Goal: Transaction & Acquisition: Book appointment/travel/reservation

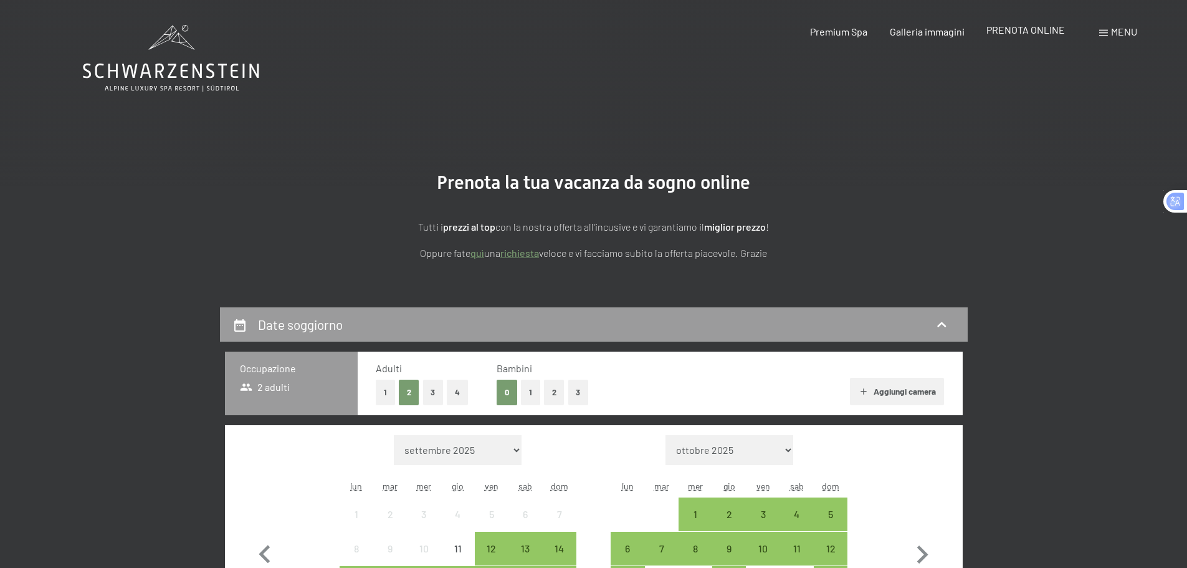
click at [1028, 31] on span "PRENOTA ONLINE" at bounding box center [1026, 30] width 79 height 12
click at [531, 397] on button "1" at bounding box center [530, 393] width 19 height 26
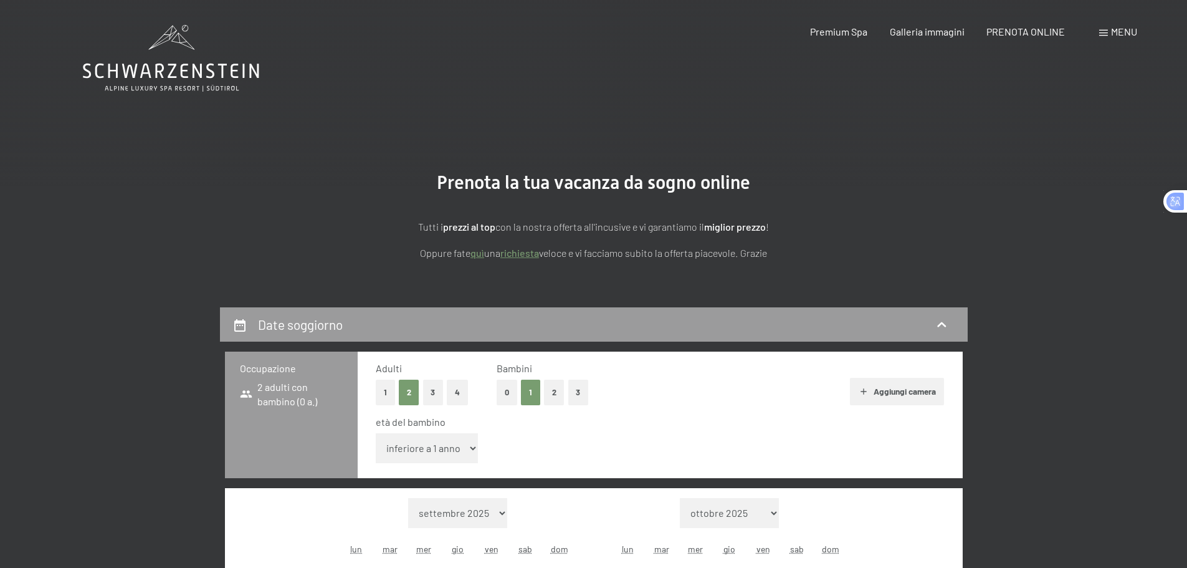
click at [450, 442] on select "inferiore a 1 anno 1 anno 2 anni 3 anni 4 anni 5 anni 6 anni 7 anni 8 anni 9 an…" at bounding box center [427, 448] width 103 height 30
select select "4"
click at [376, 433] on select "inferiore a 1 anno 1 anno 2 anni 3 anni 4 anni 5 anni 6 anni 7 anni 8 anni 9 an…" at bounding box center [427, 448] width 103 height 30
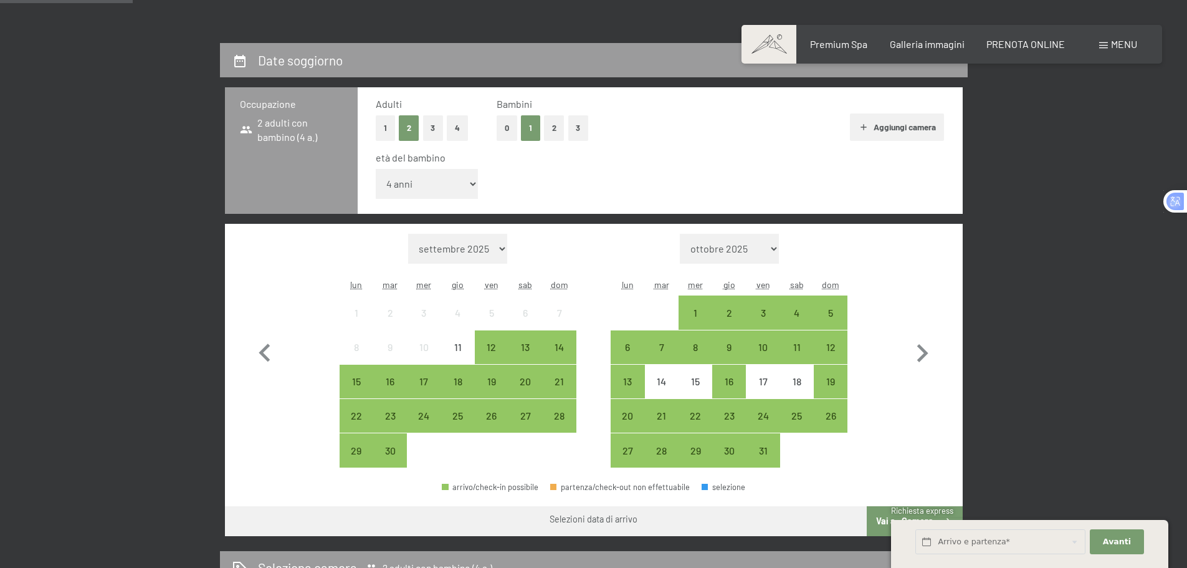
scroll to position [312, 0]
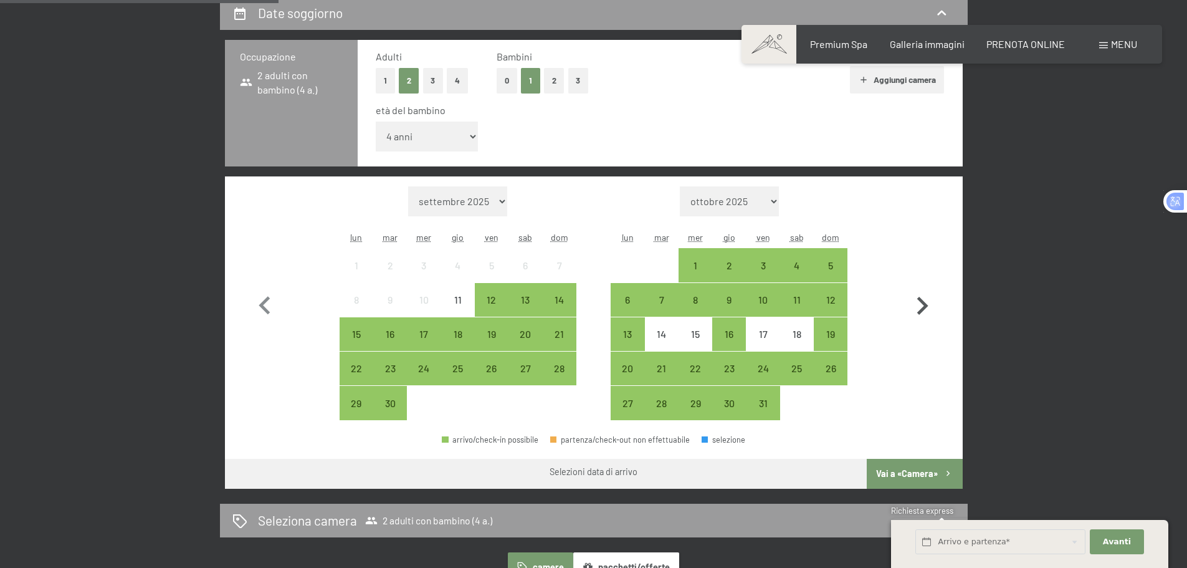
click at [916, 298] on icon "button" at bounding box center [922, 306] width 36 height 36
select select "2025-10-01"
select select "2025-11-01"
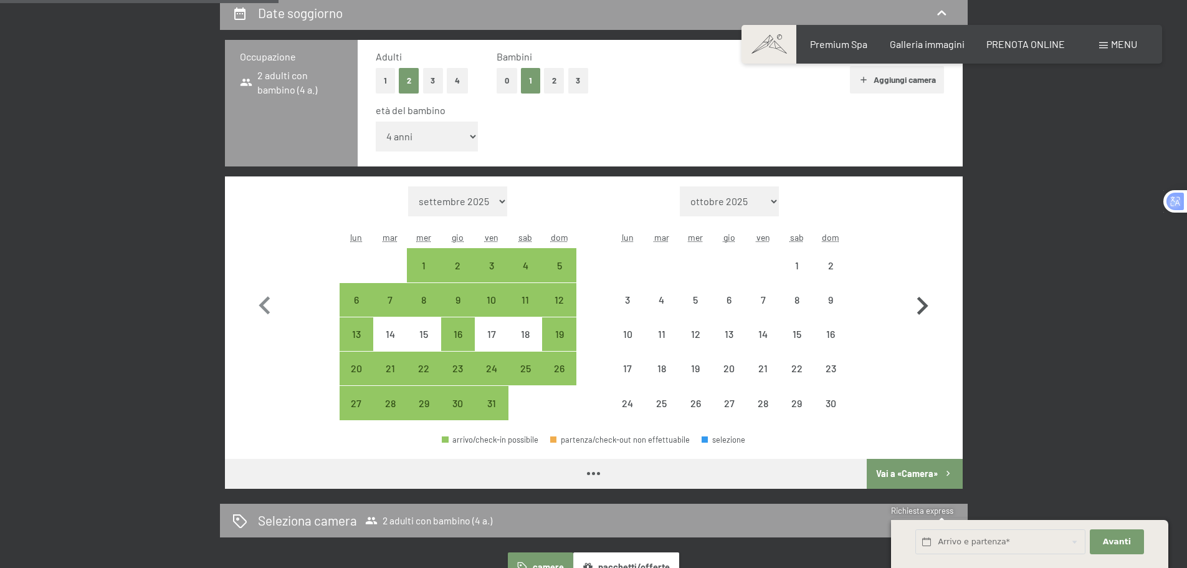
click at [916, 298] on icon "button" at bounding box center [922, 306] width 36 height 36
select select "2025-11-01"
select select "2025-12-01"
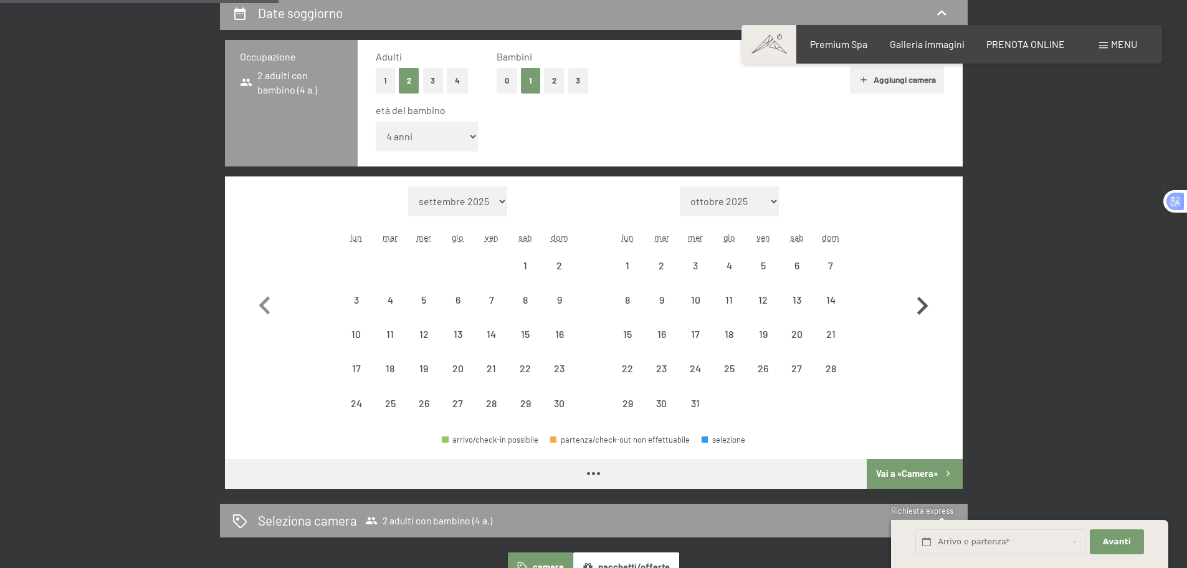
select select "2025-11-01"
select select "2025-12-01"
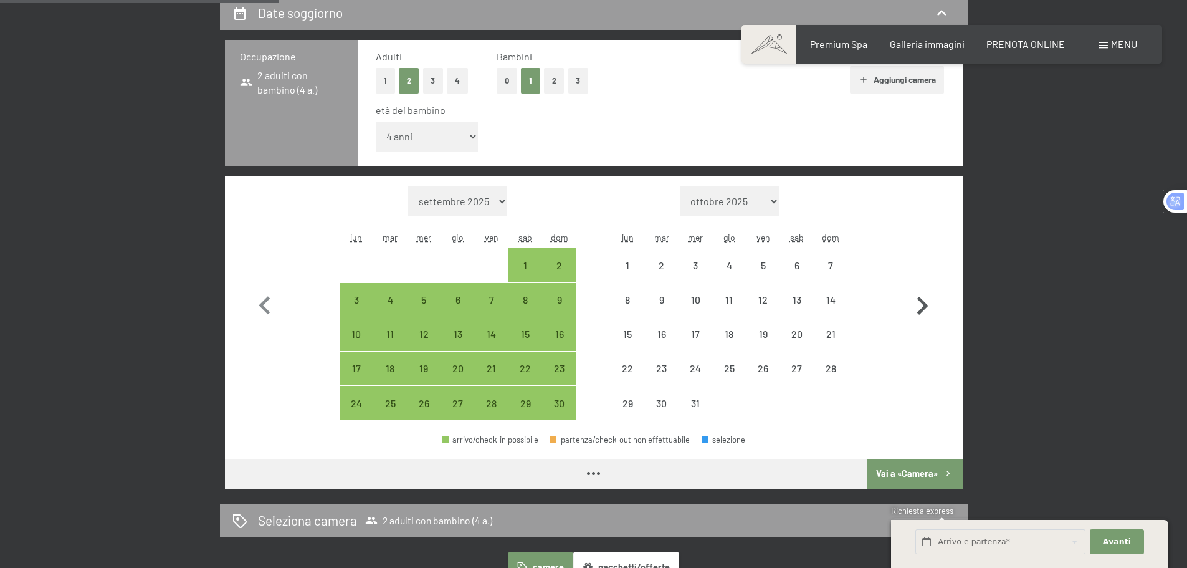
click at [916, 298] on icon "button" at bounding box center [922, 306] width 36 height 36
select select "2025-12-01"
select select "2026-01-01"
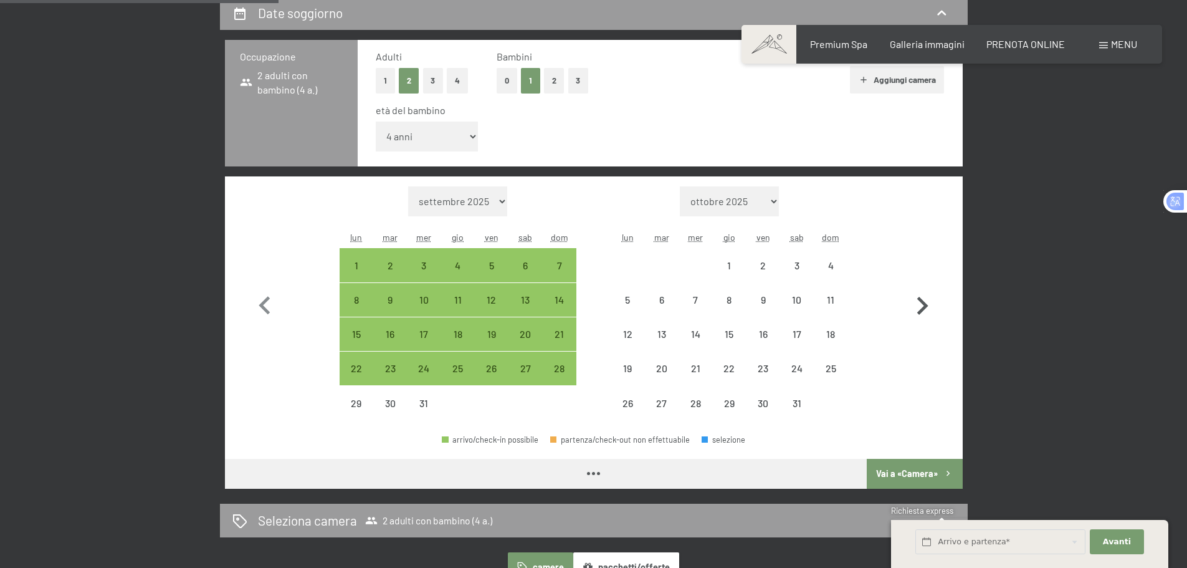
select select "2025-12-01"
select select "2026-01-01"
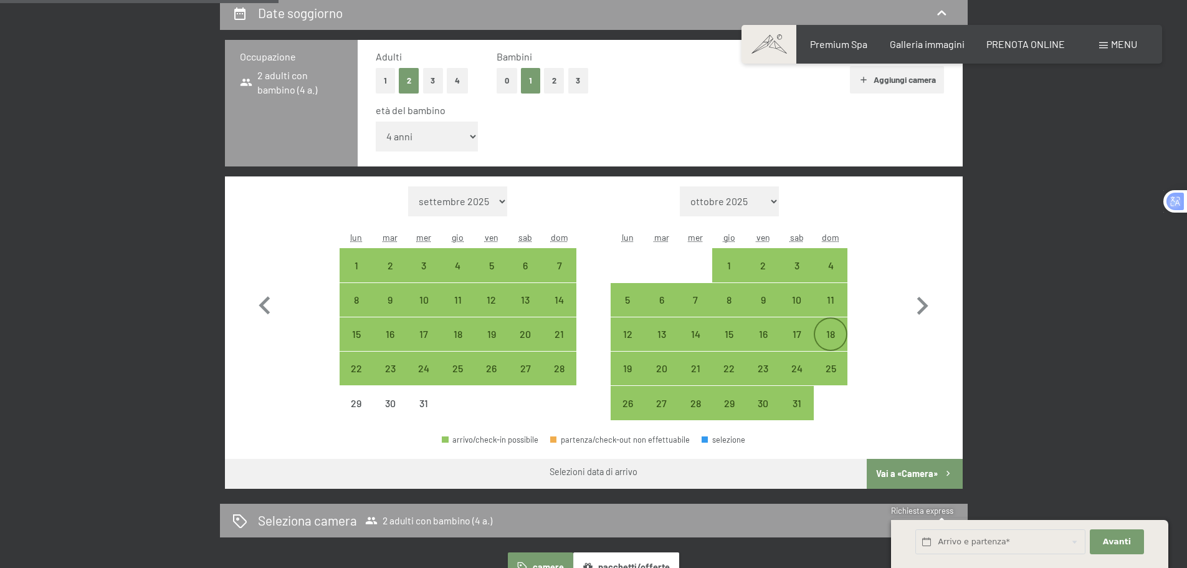
click at [830, 330] on div "18" at bounding box center [830, 344] width 31 height 31
select select "2025-12-01"
select select "2026-01-01"
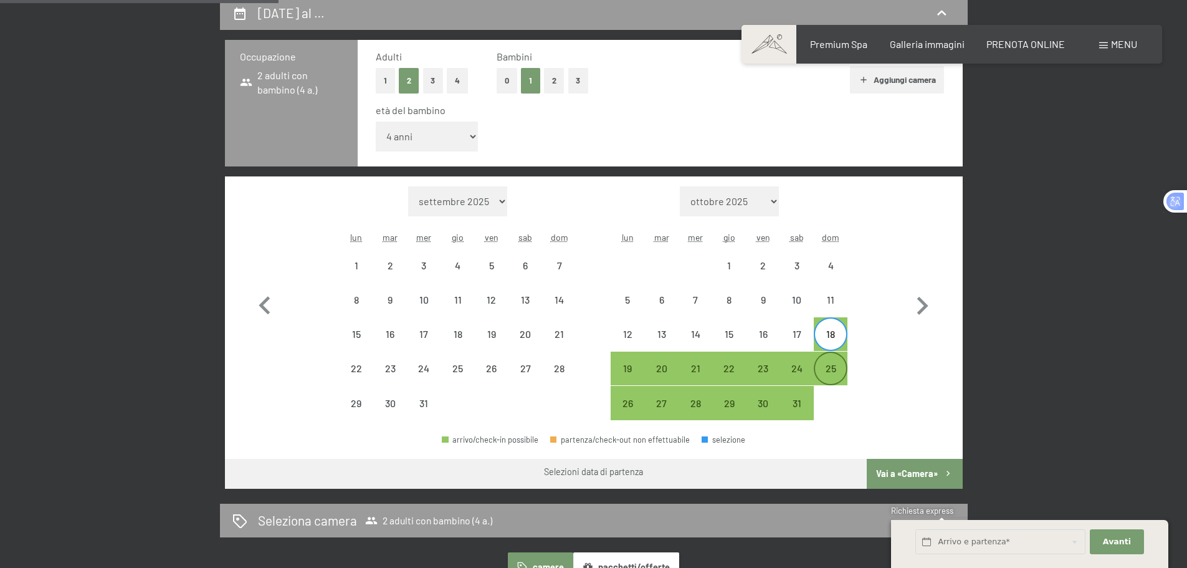
click at [823, 368] on div "25" at bounding box center [830, 378] width 31 height 31
select select "2025-12-01"
select select "2026-01-01"
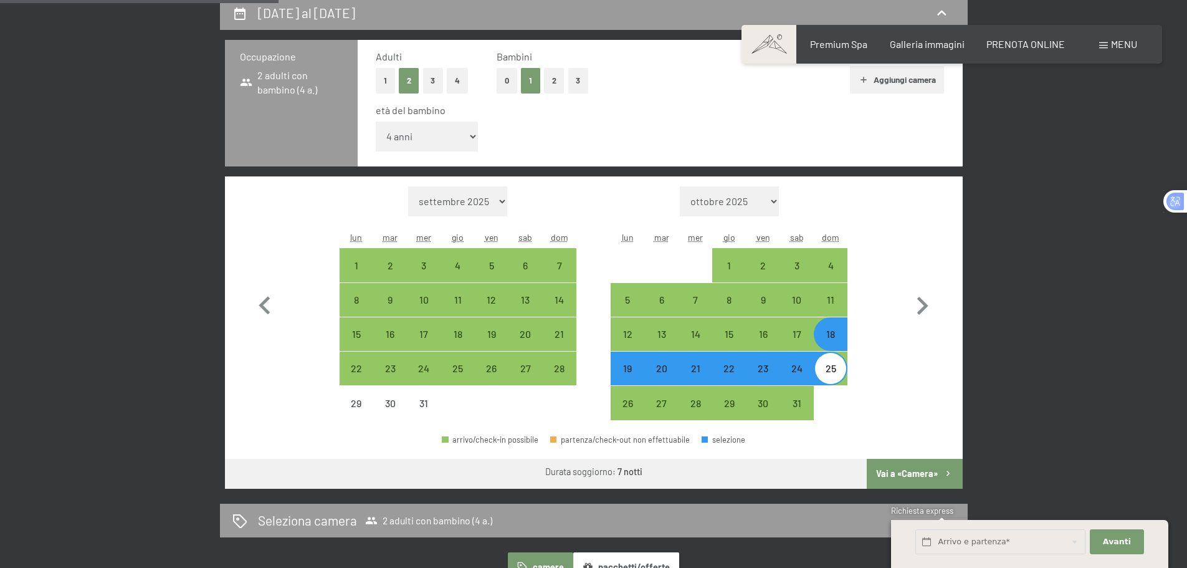
click at [906, 471] on button "Vai a «Camera»" at bounding box center [914, 474] width 95 height 30
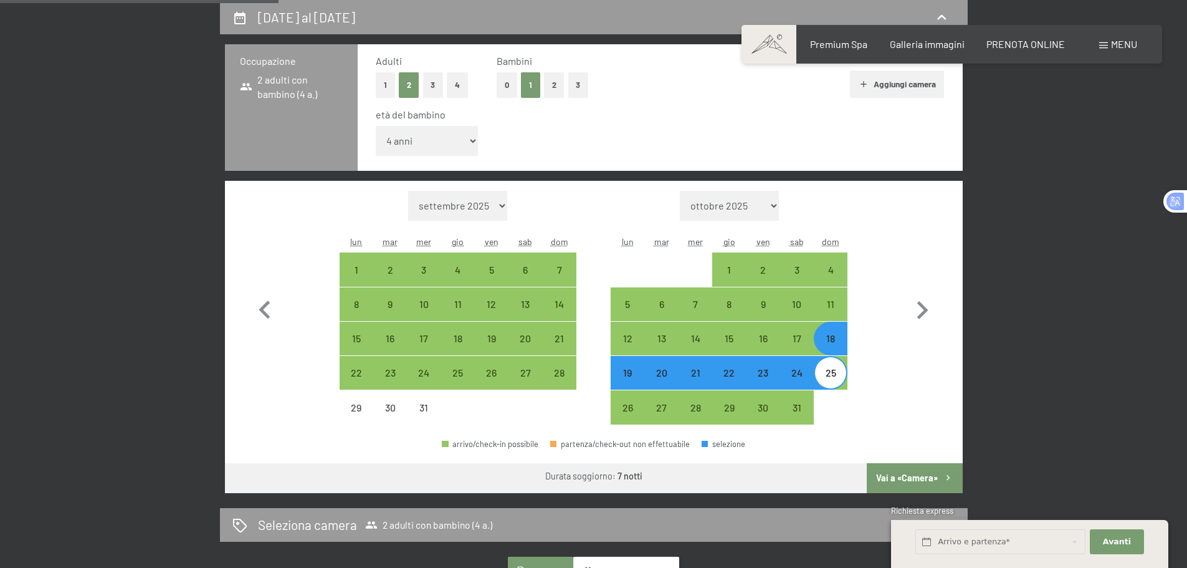
select select "2025-12-01"
select select "2026-01-01"
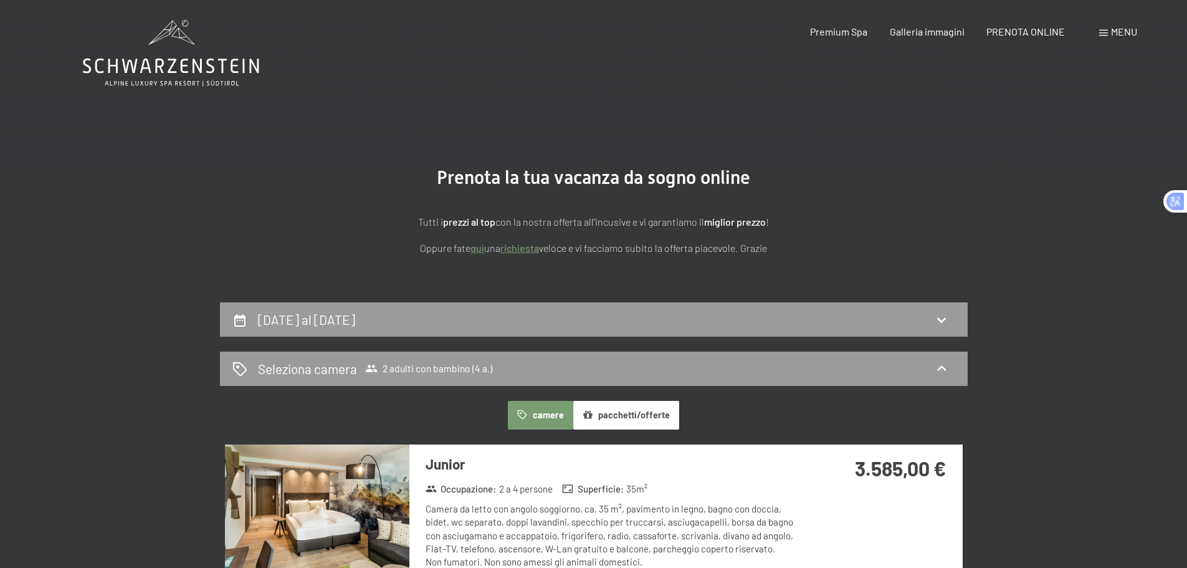
scroll to position [0, 0]
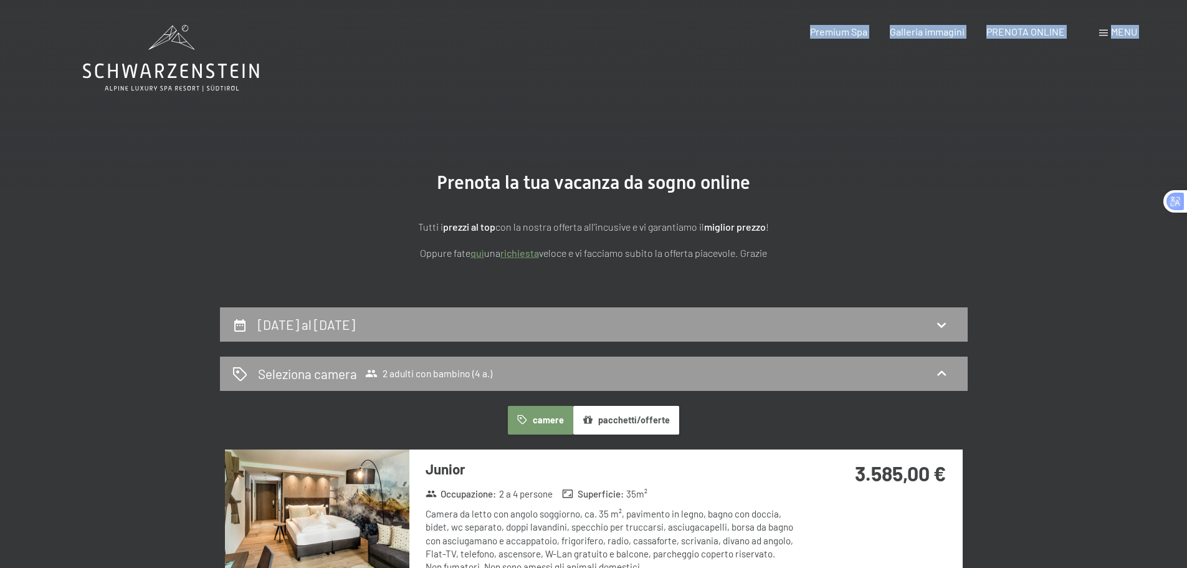
drag, startPoint x: 267, startPoint y: 70, endPoint x: 96, endPoint y: 75, distance: 170.8
click at [656, 328] on div "18 gennaio al 25 gennaio 2026" at bounding box center [593, 324] width 723 height 18
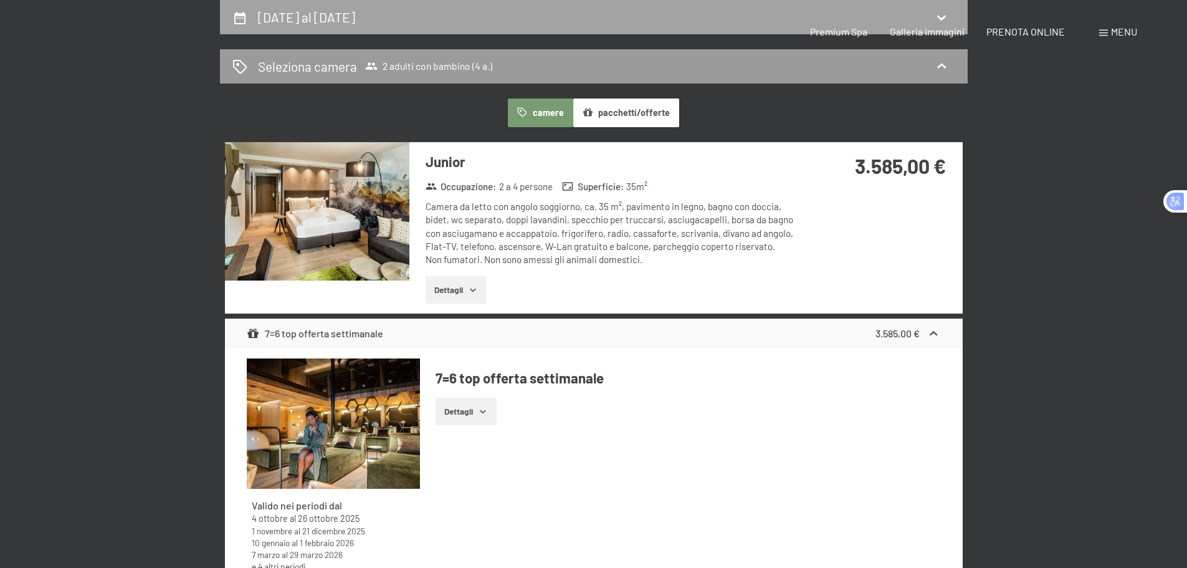
select select "4"
select select "2025-12-01"
select select "2026-01-01"
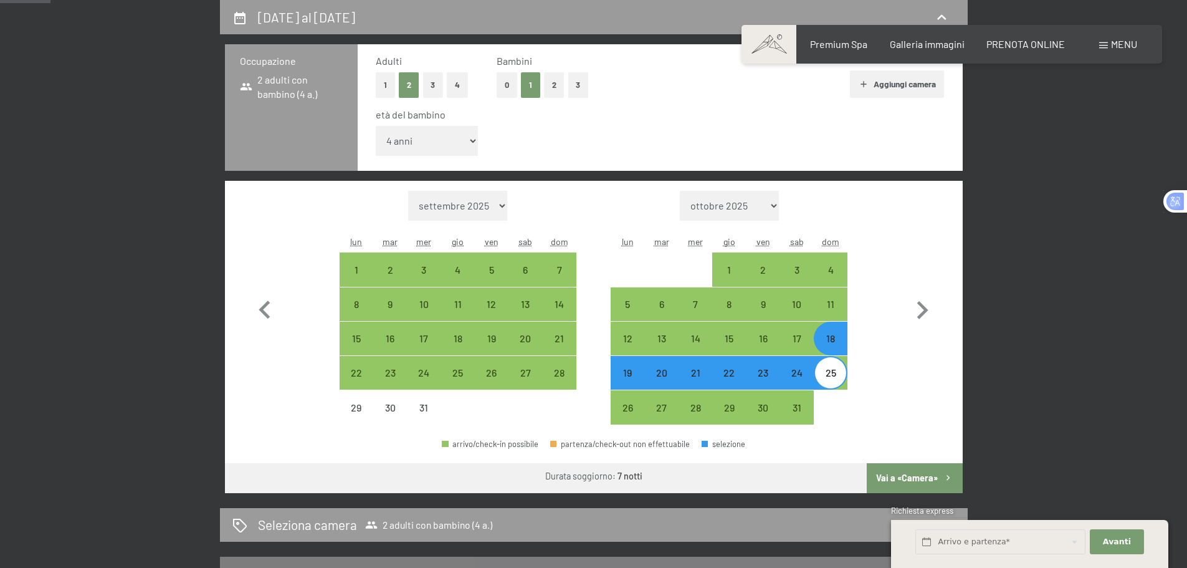
click at [828, 380] on div "25" at bounding box center [830, 383] width 31 height 31
select select "2025-12-01"
select select "2026-01-01"
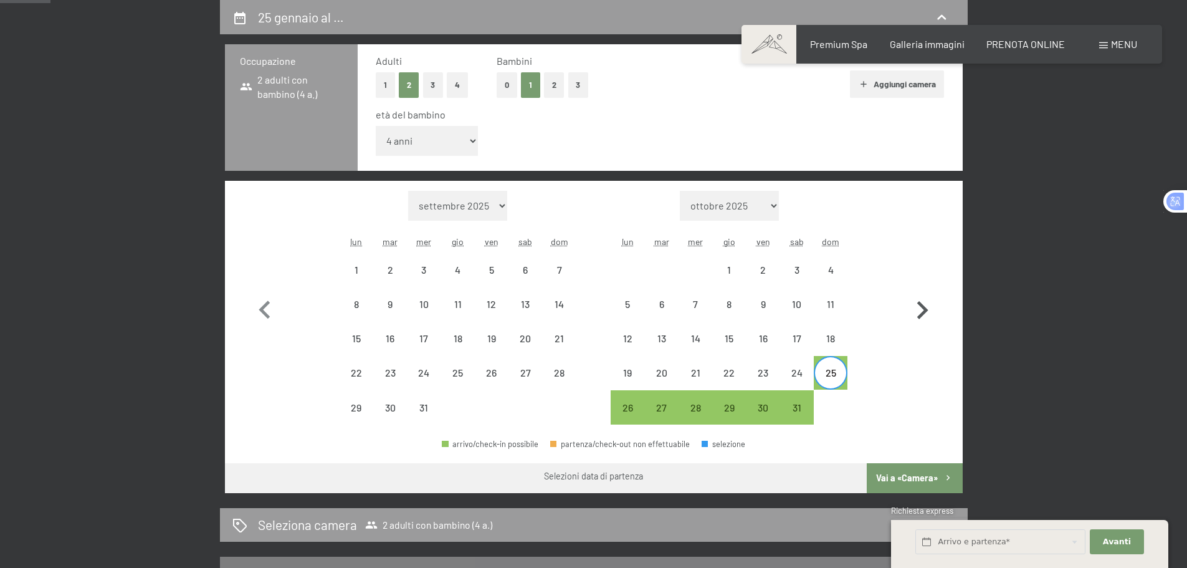
click at [926, 311] on icon "button" at bounding box center [922, 310] width 11 height 18
select select "2026-01-01"
select select "2026-02-01"
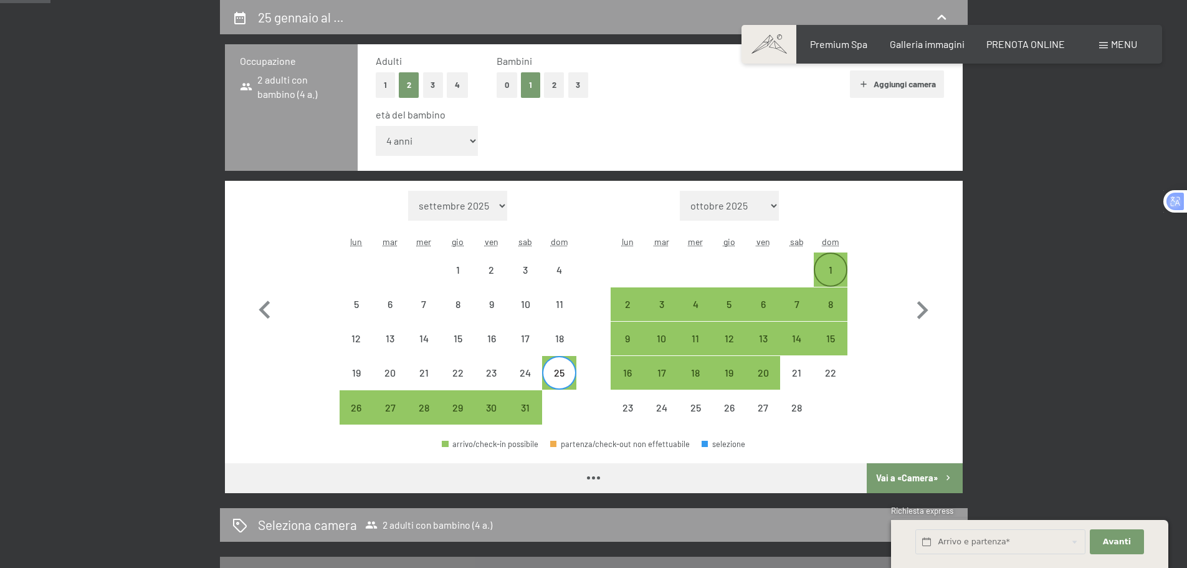
click at [826, 269] on div "1" at bounding box center [830, 280] width 31 height 31
select select "2026-01-01"
select select "2026-02-01"
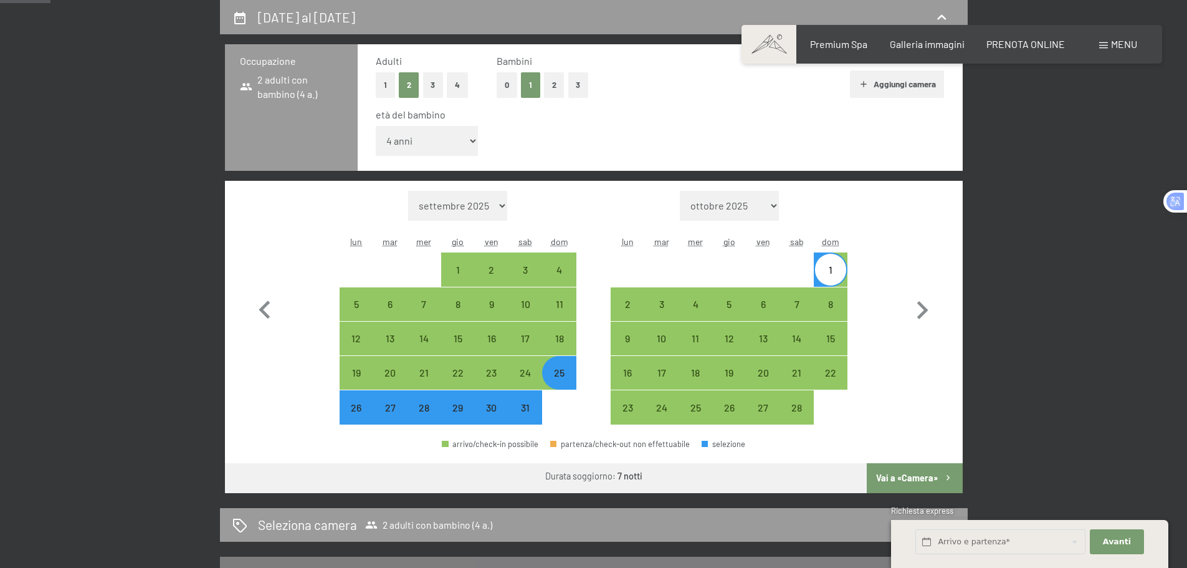
click at [892, 476] on button "Vai a «Camera»" at bounding box center [914, 478] width 95 height 30
select select "2026-01-01"
select select "2026-02-01"
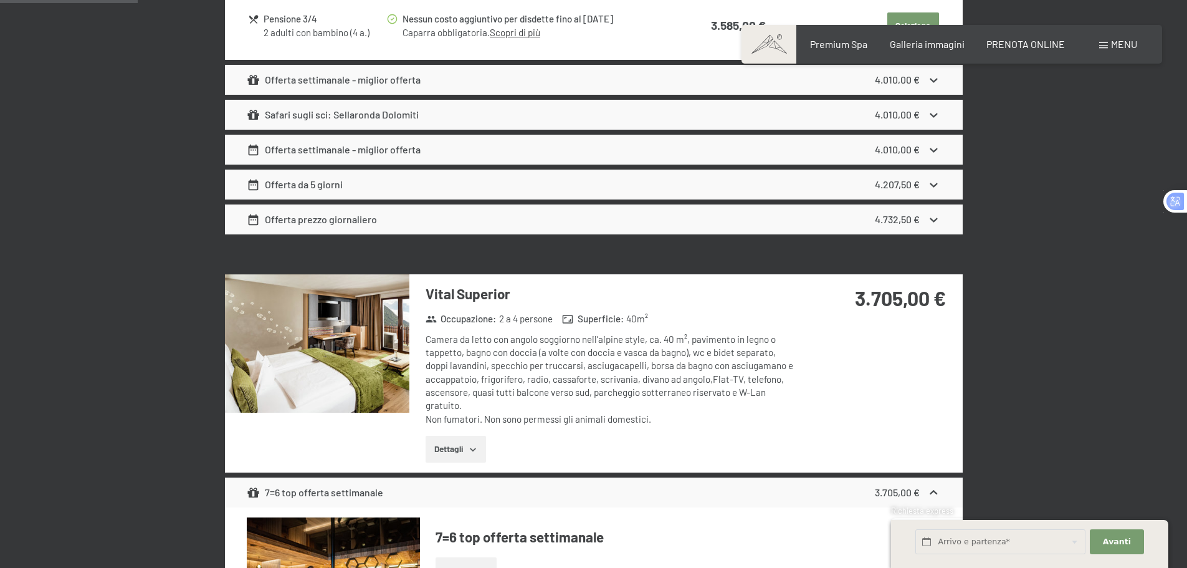
scroll to position [879, 0]
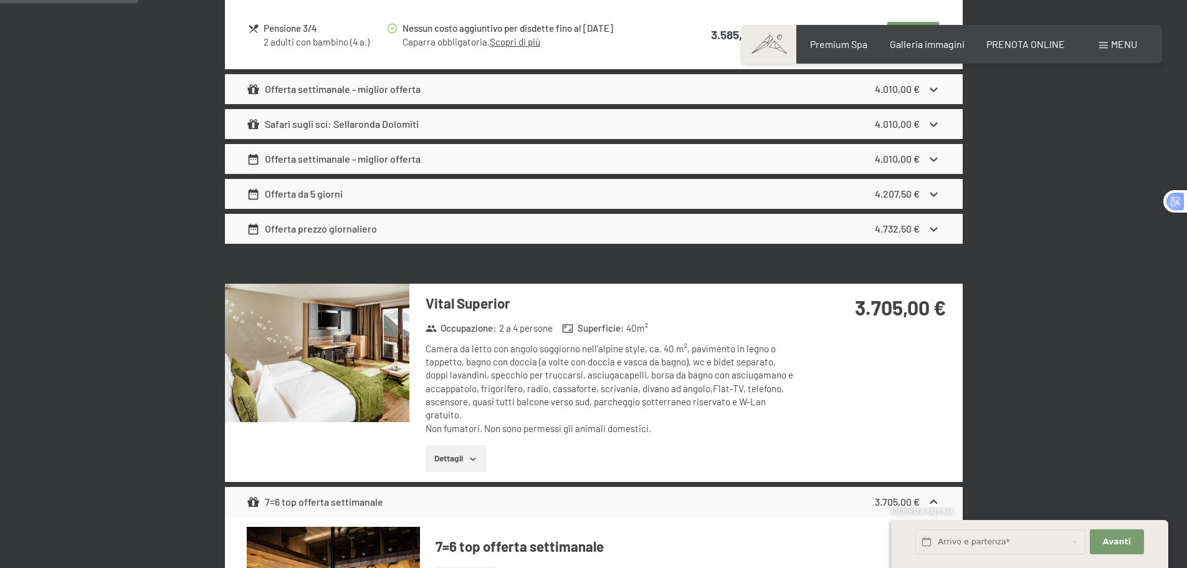
click at [461, 459] on button "Dettagli" at bounding box center [456, 458] width 60 height 27
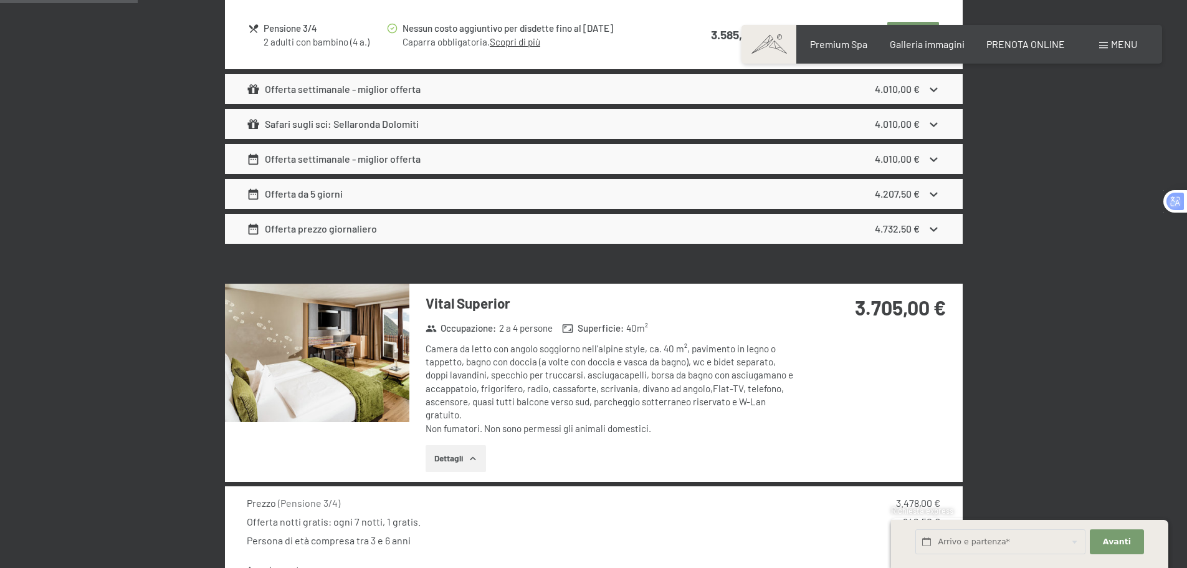
click at [374, 371] on img at bounding box center [317, 353] width 184 height 138
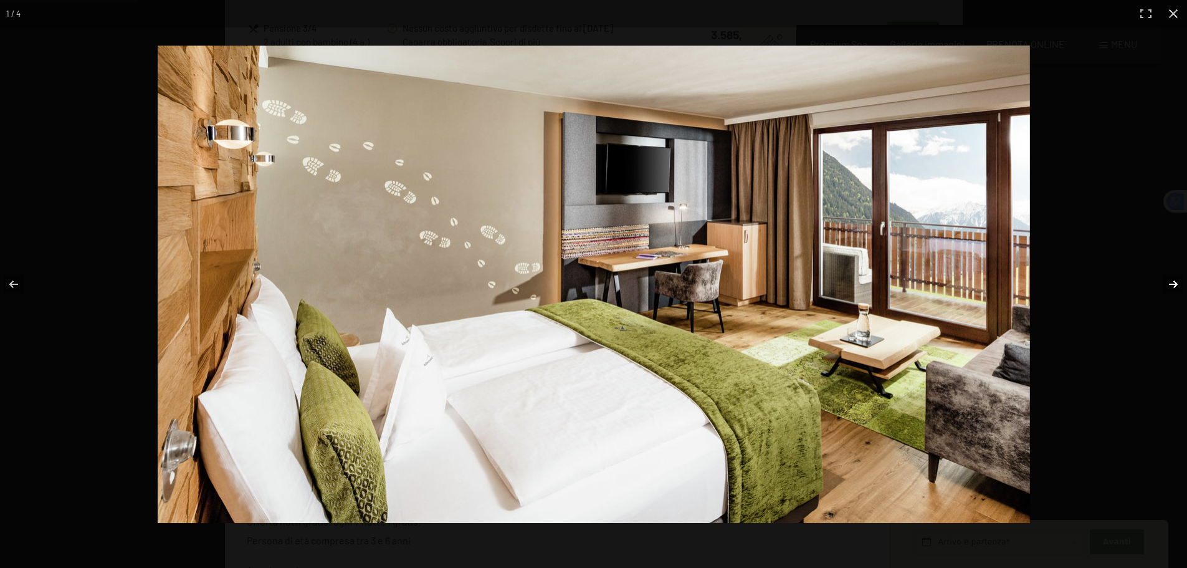
click at [1167, 282] on button "button" at bounding box center [1166, 284] width 44 height 62
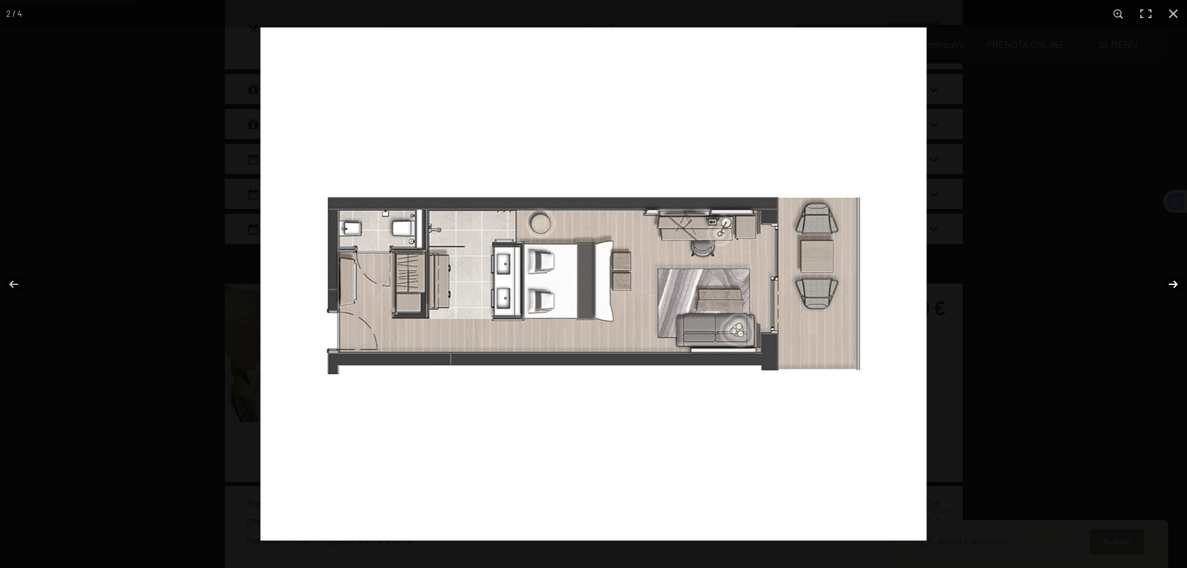
click at [1168, 282] on button "button" at bounding box center [1166, 284] width 44 height 62
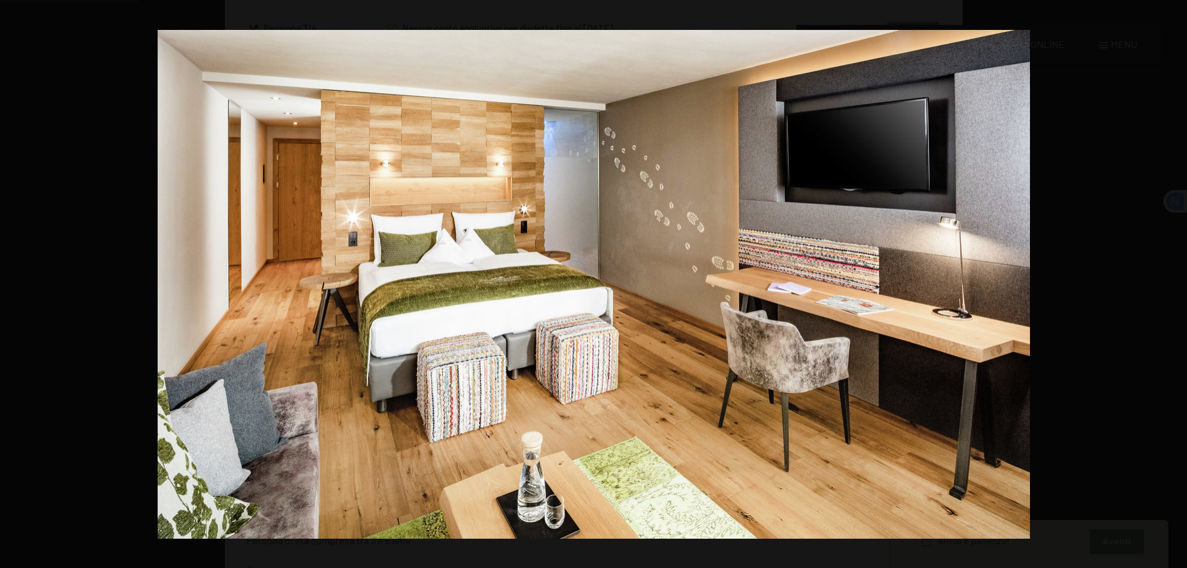
click at [1168, 282] on button "button" at bounding box center [1166, 284] width 44 height 62
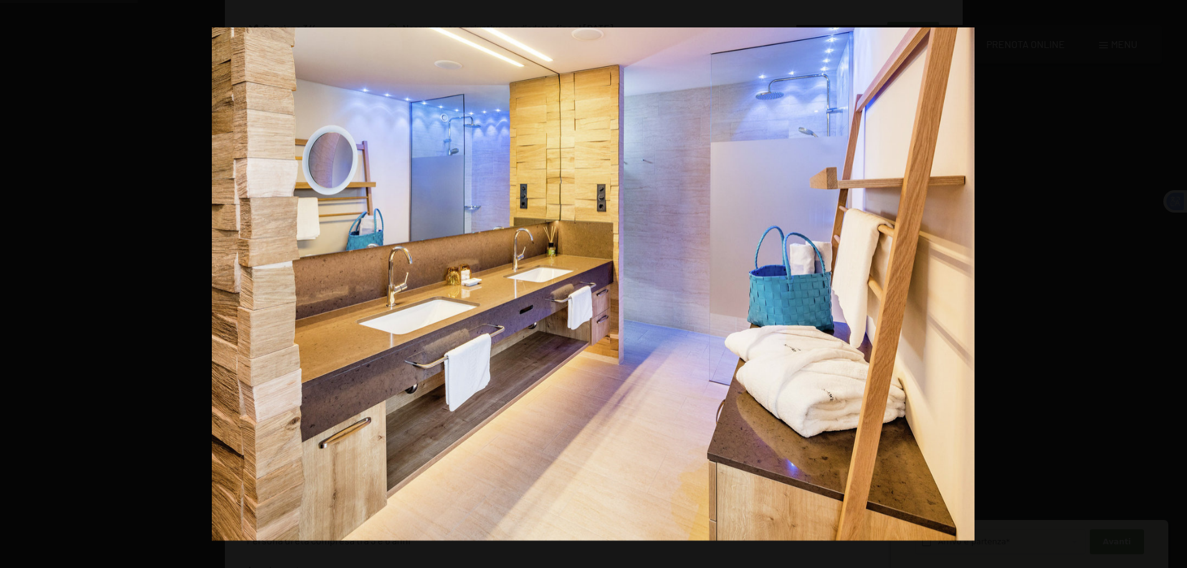
click at [1168, 282] on button "button" at bounding box center [1166, 284] width 44 height 62
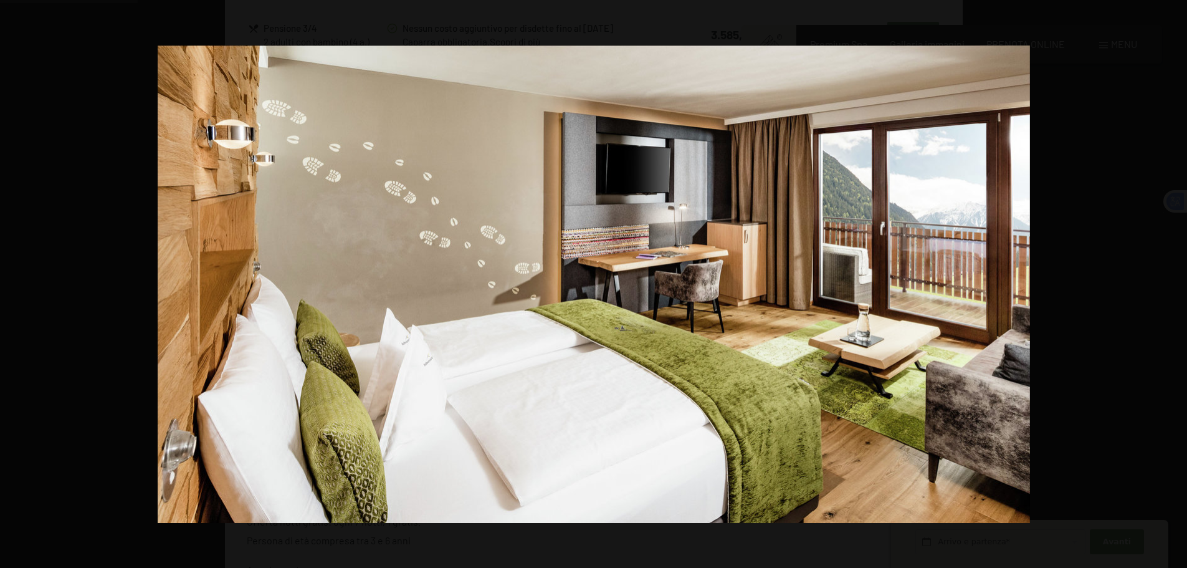
click at [1168, 282] on button "button" at bounding box center [1166, 284] width 44 height 62
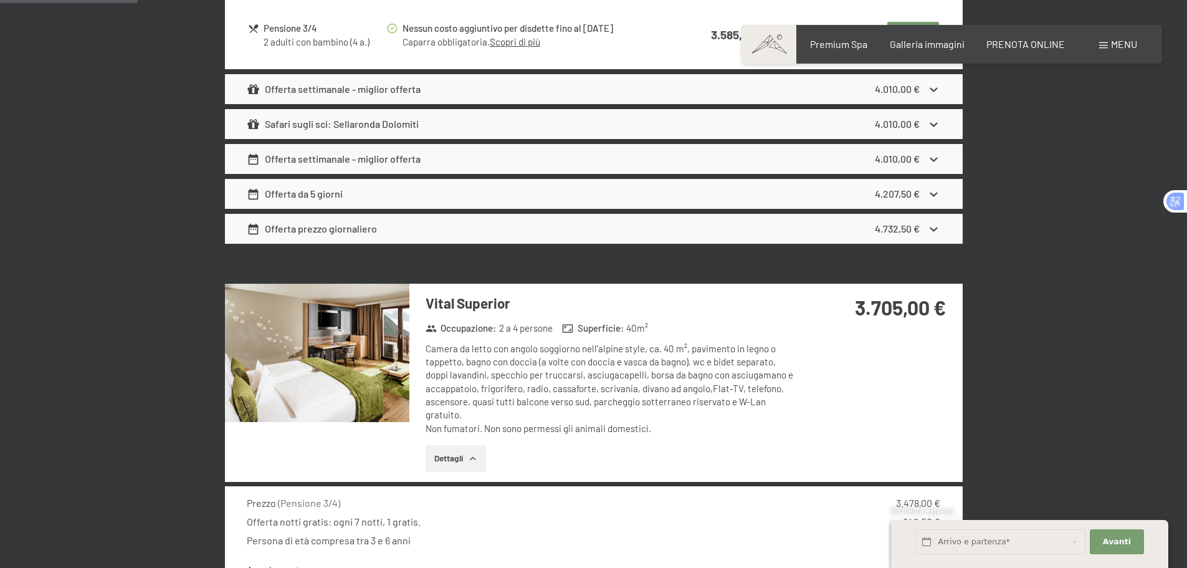
click at [0, 0] on button "button" at bounding box center [0, 0] width 0 height 0
